Goal: Find specific page/section: Find specific page/section

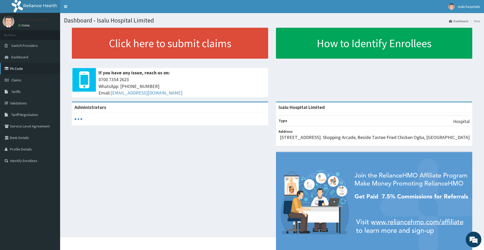
click at [32, 71] on link "PA Code" at bounding box center [30, 69] width 60 height 12
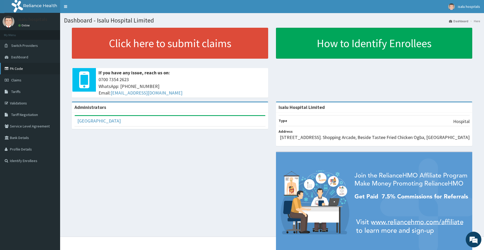
click at [30, 70] on link "PA Code" at bounding box center [30, 69] width 60 height 12
click at [28, 68] on link "PA Code" at bounding box center [30, 69] width 60 height 12
click at [37, 69] on link "PA Code" at bounding box center [30, 69] width 60 height 12
click at [25, 69] on link "PA Code" at bounding box center [30, 69] width 60 height 12
